Goal: Download file/media

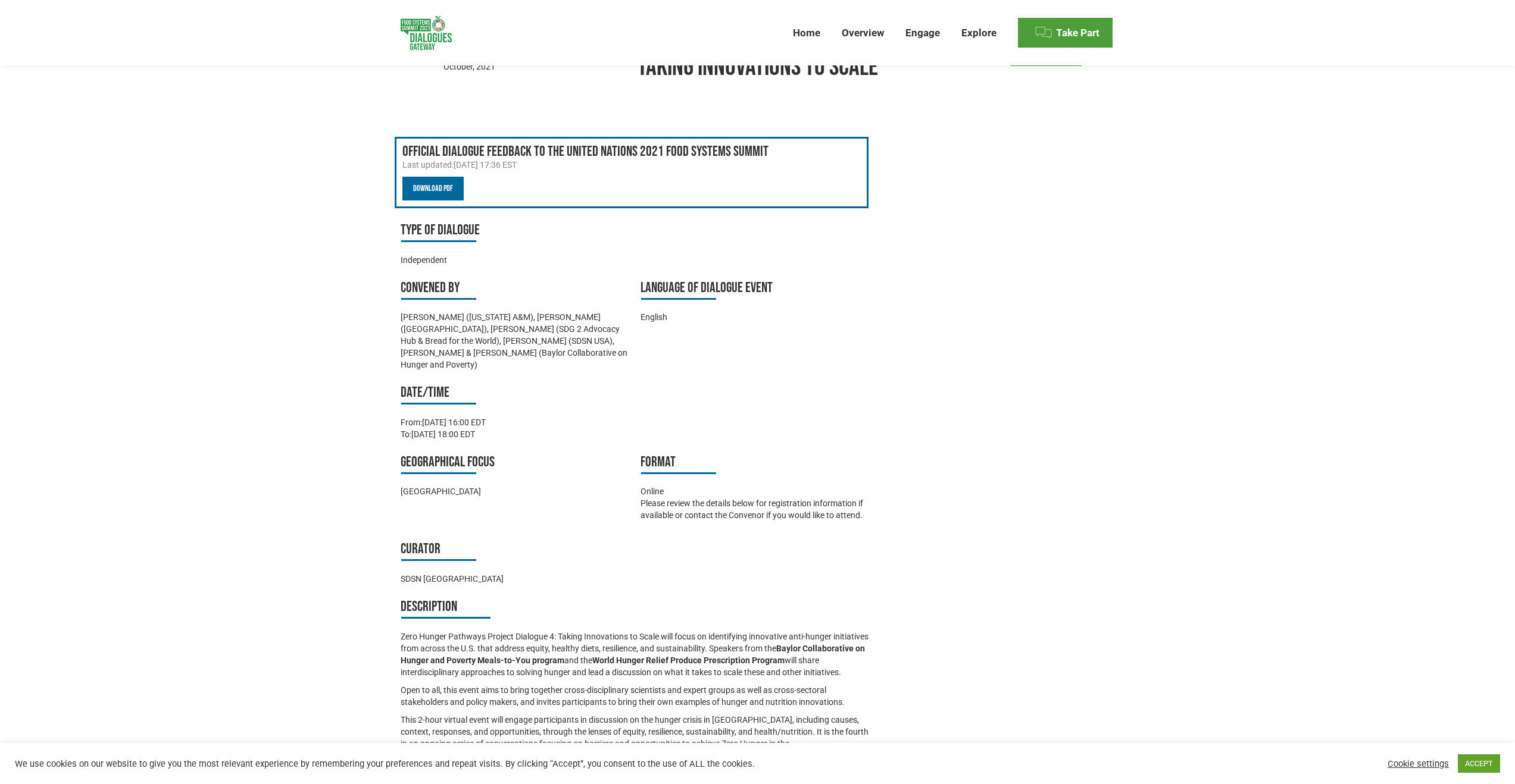
scroll to position [88, 0]
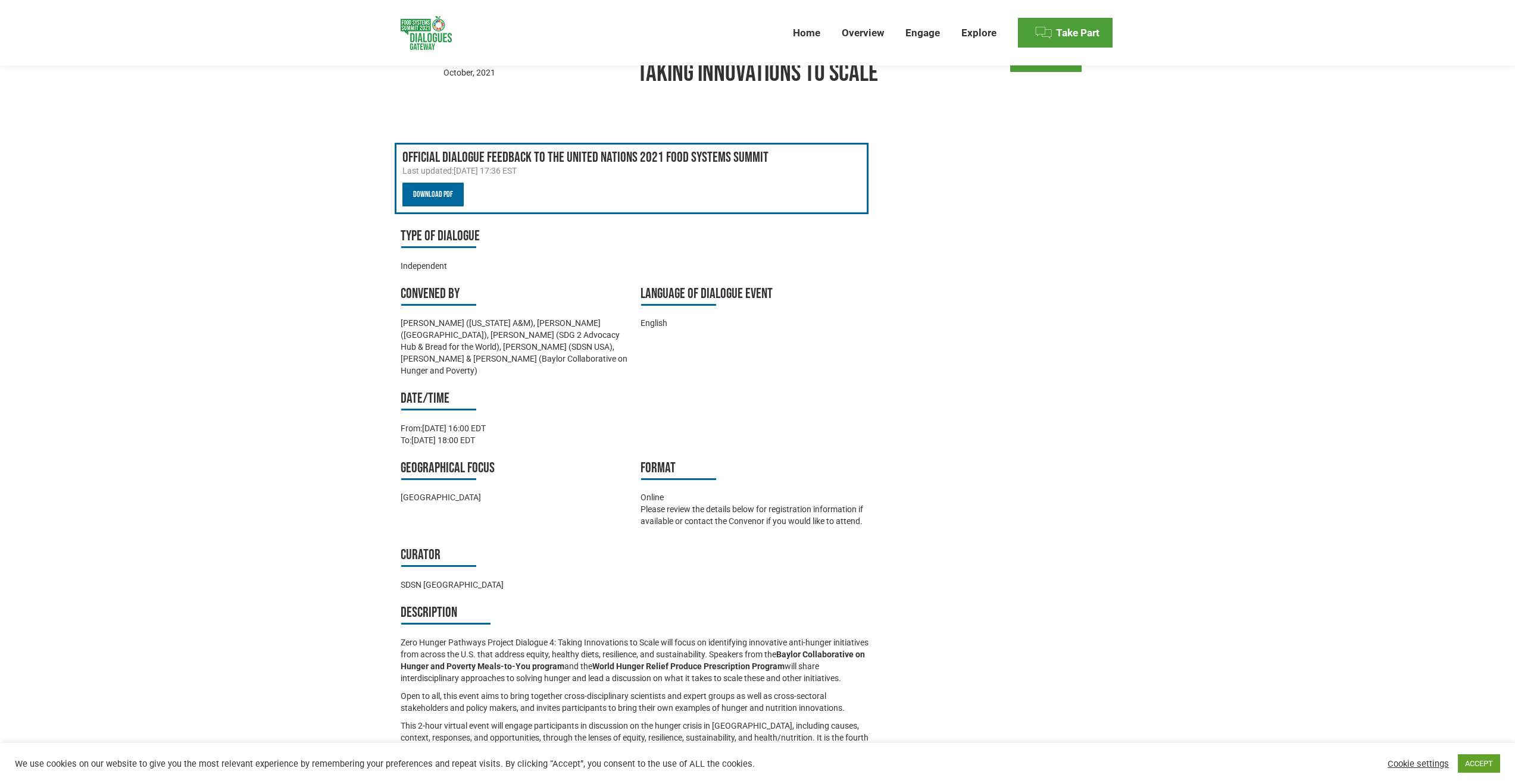
click at [427, 194] on link "Download PDF" at bounding box center [433, 195] width 61 height 24
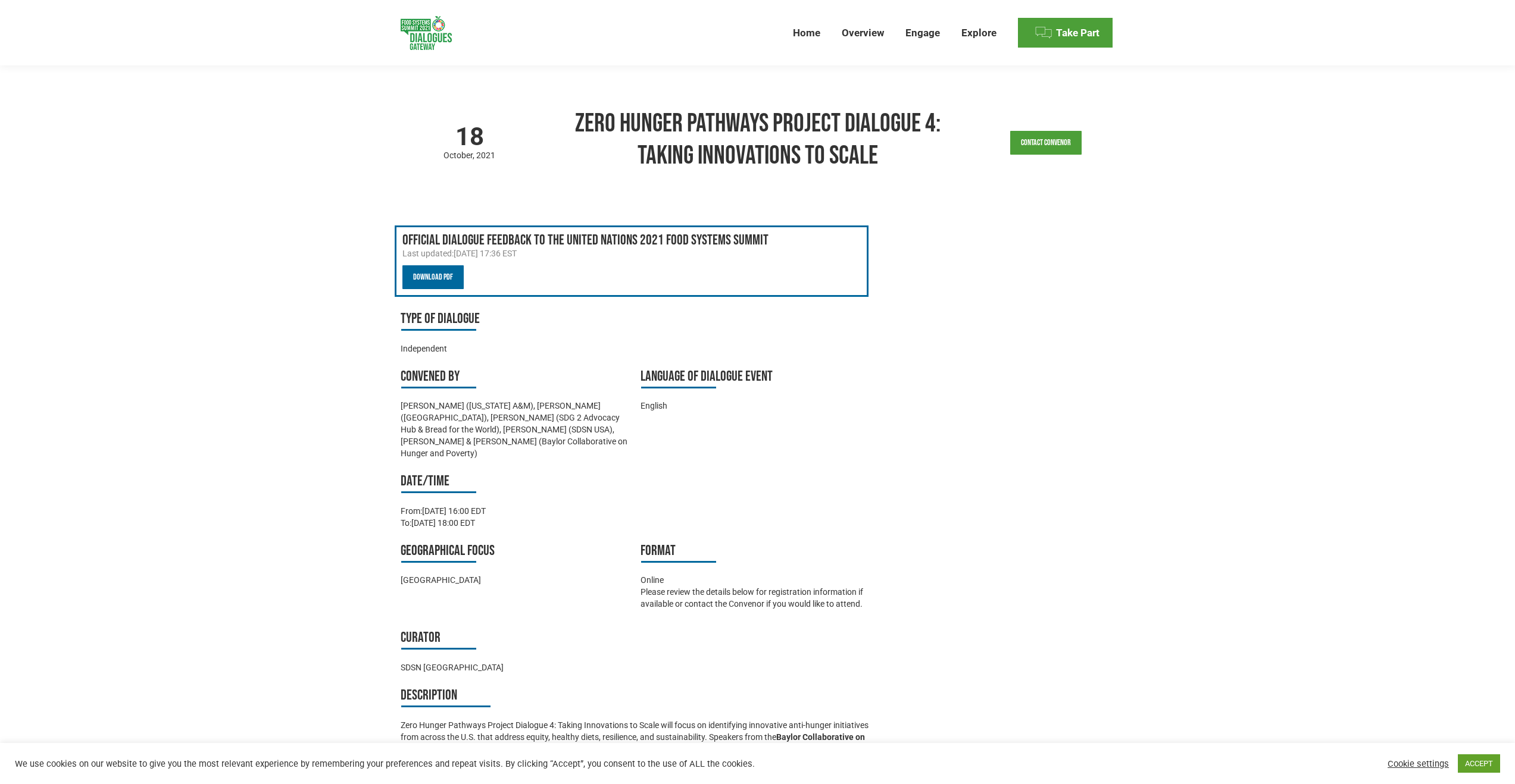
scroll to position [3, 0]
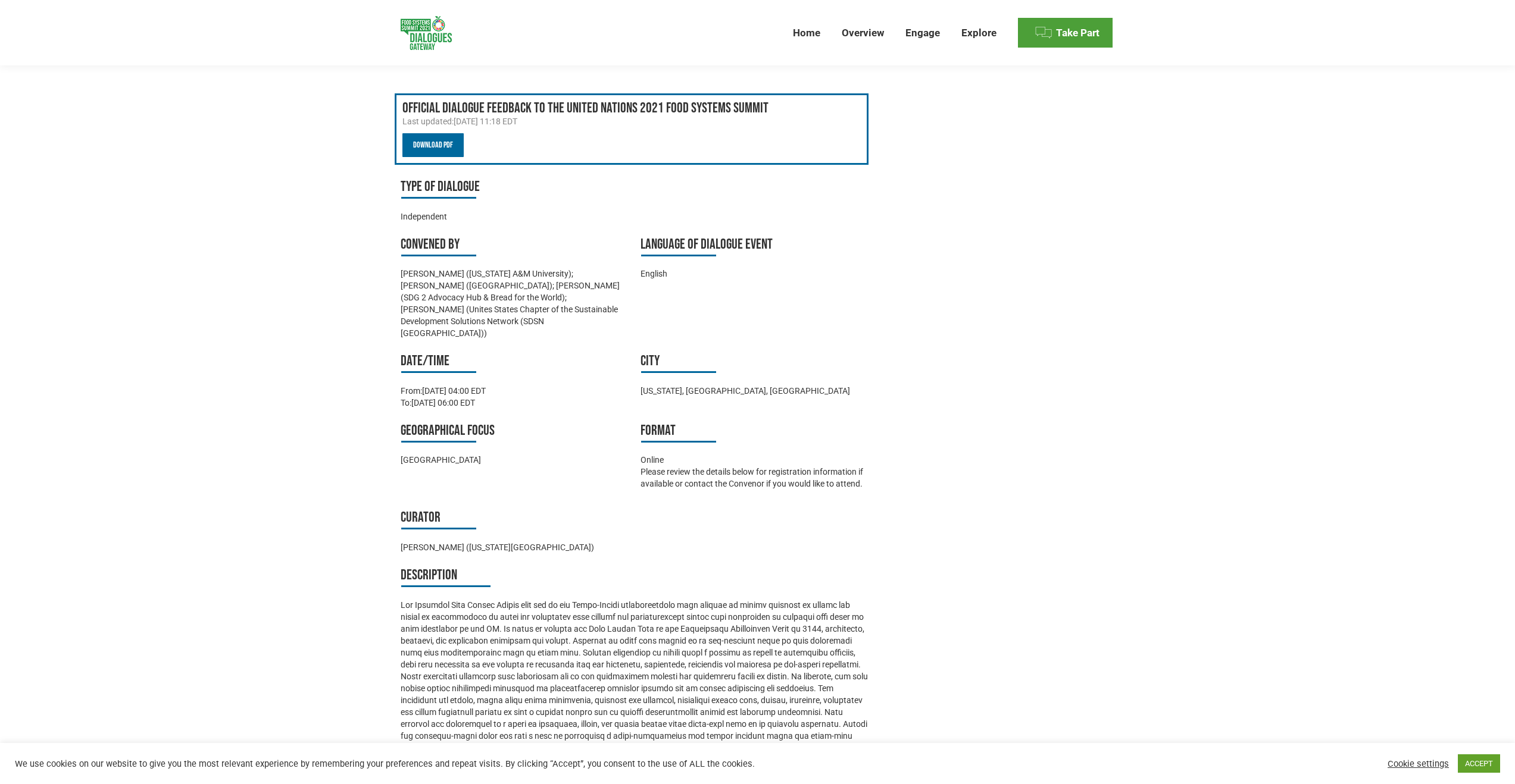
scroll to position [403, 0]
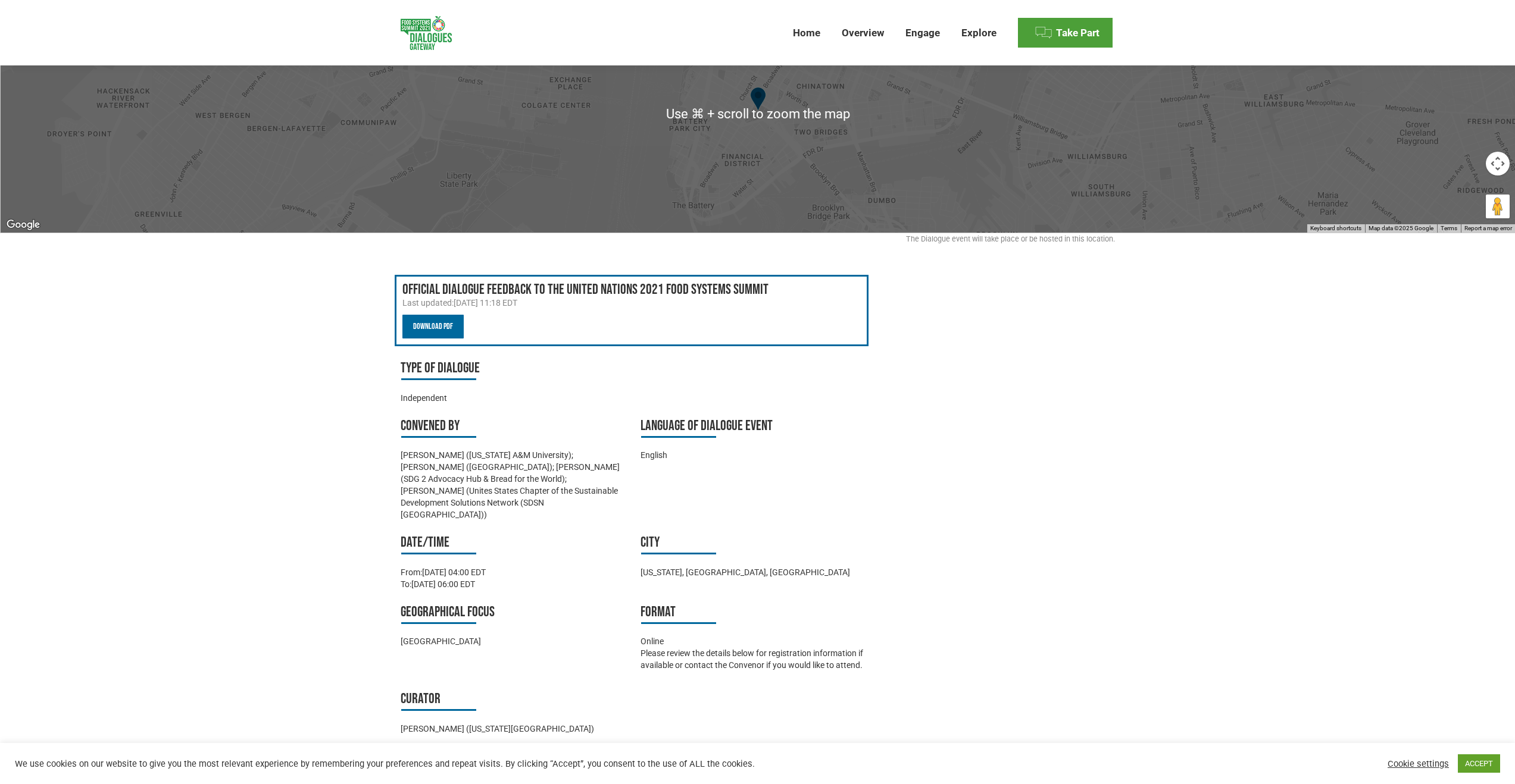
scroll to position [214, 0]
